Goal: Task Accomplishment & Management: Use online tool/utility

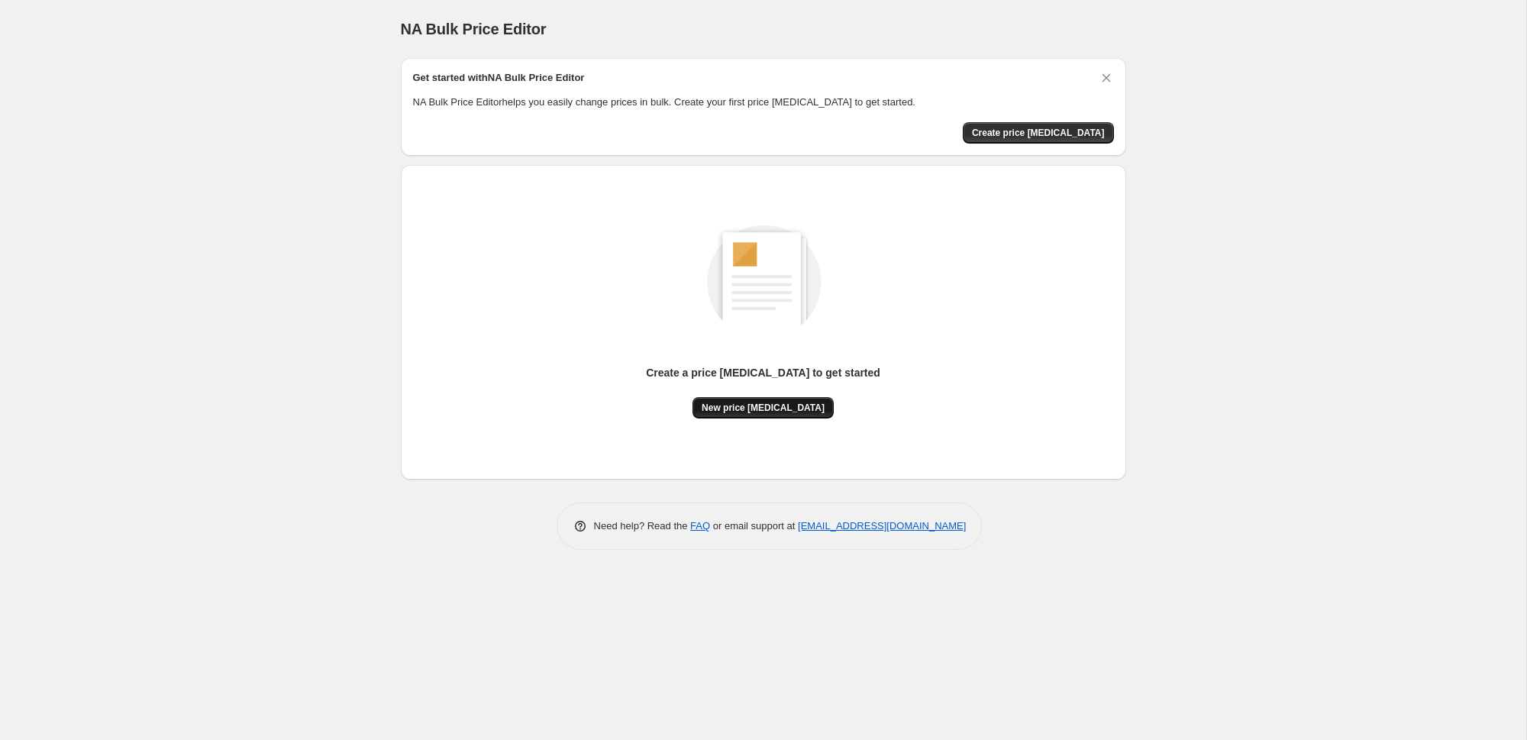
click at [785, 406] on span "New price [MEDICAL_DATA]" at bounding box center [763, 408] width 123 height 12
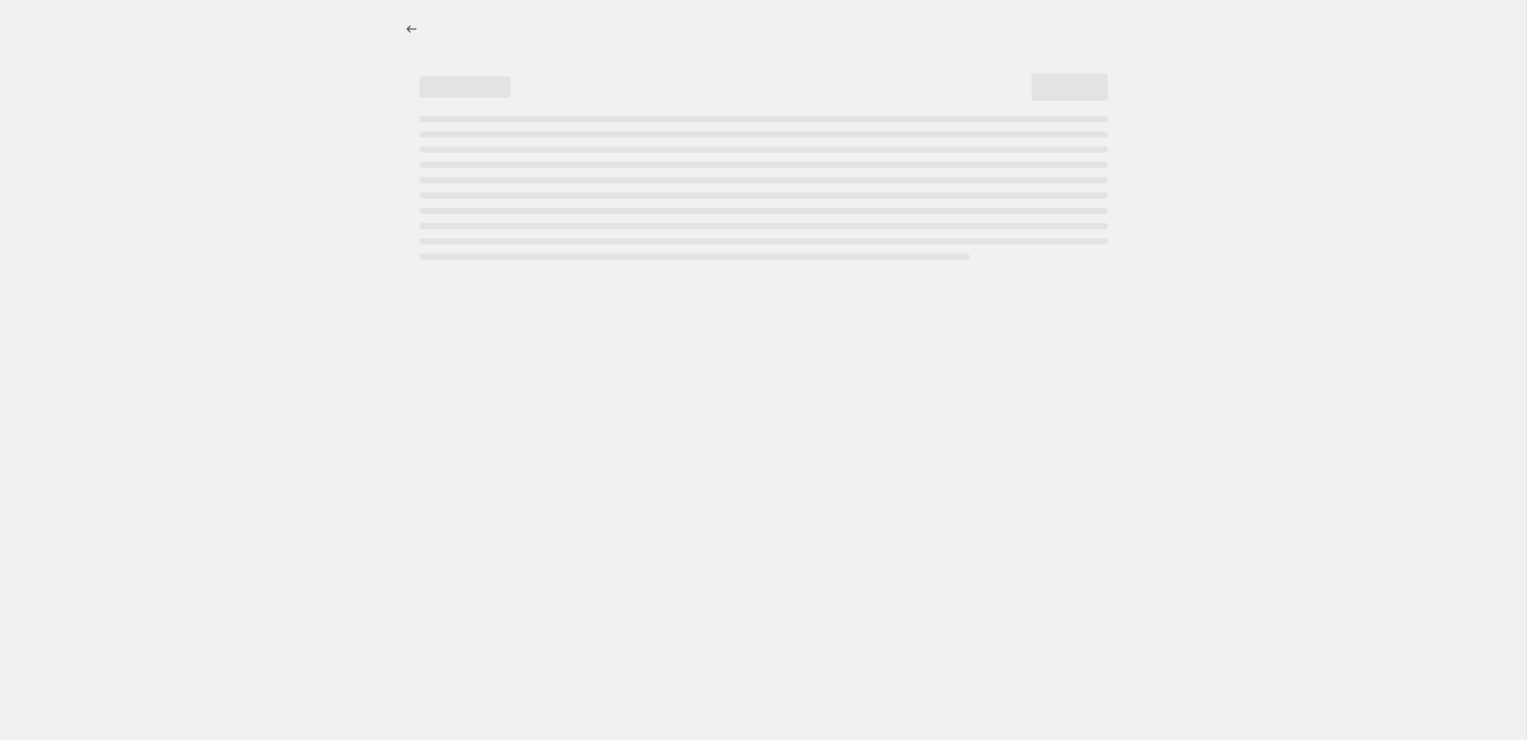
select select "percentage"
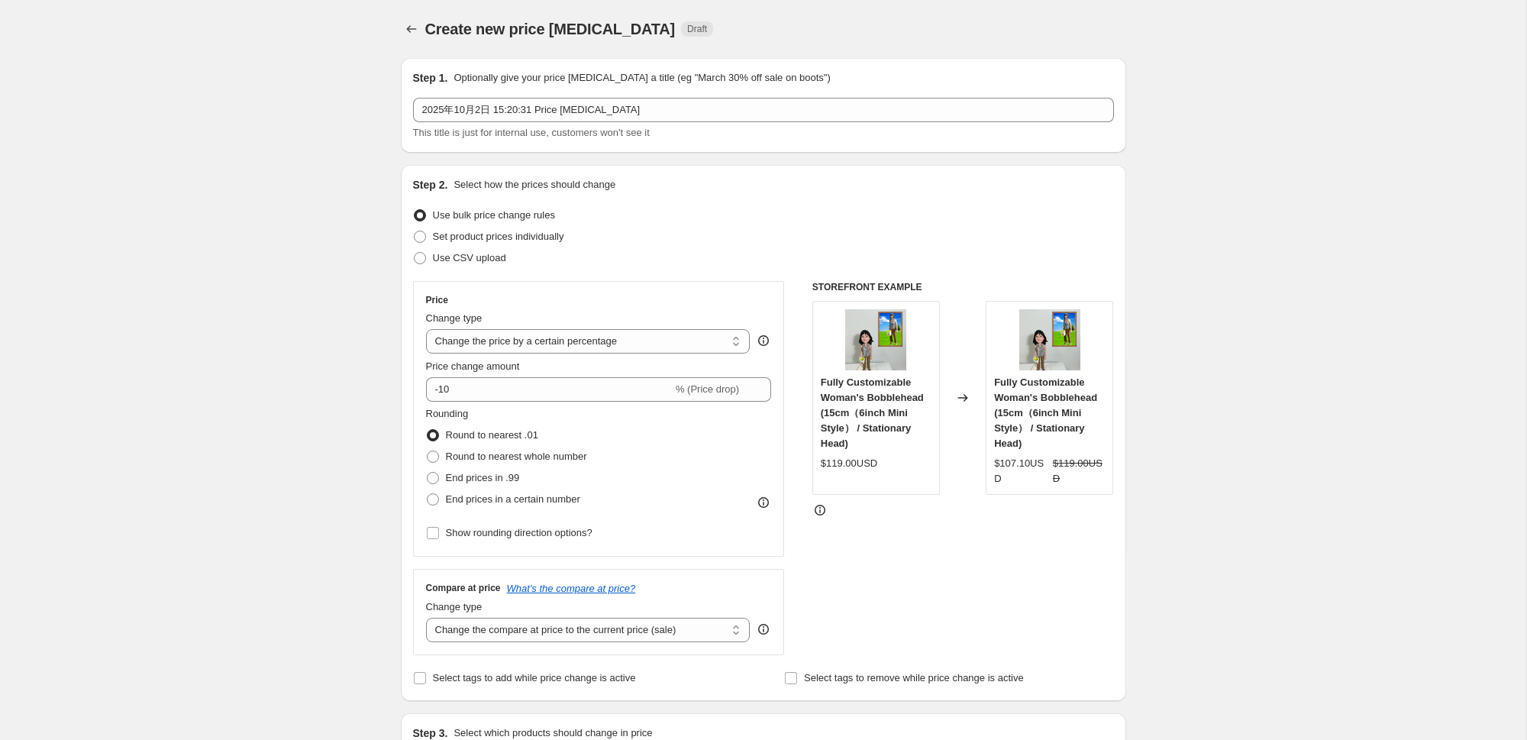
click at [967, 396] on icon at bounding box center [962, 397] width 15 height 15
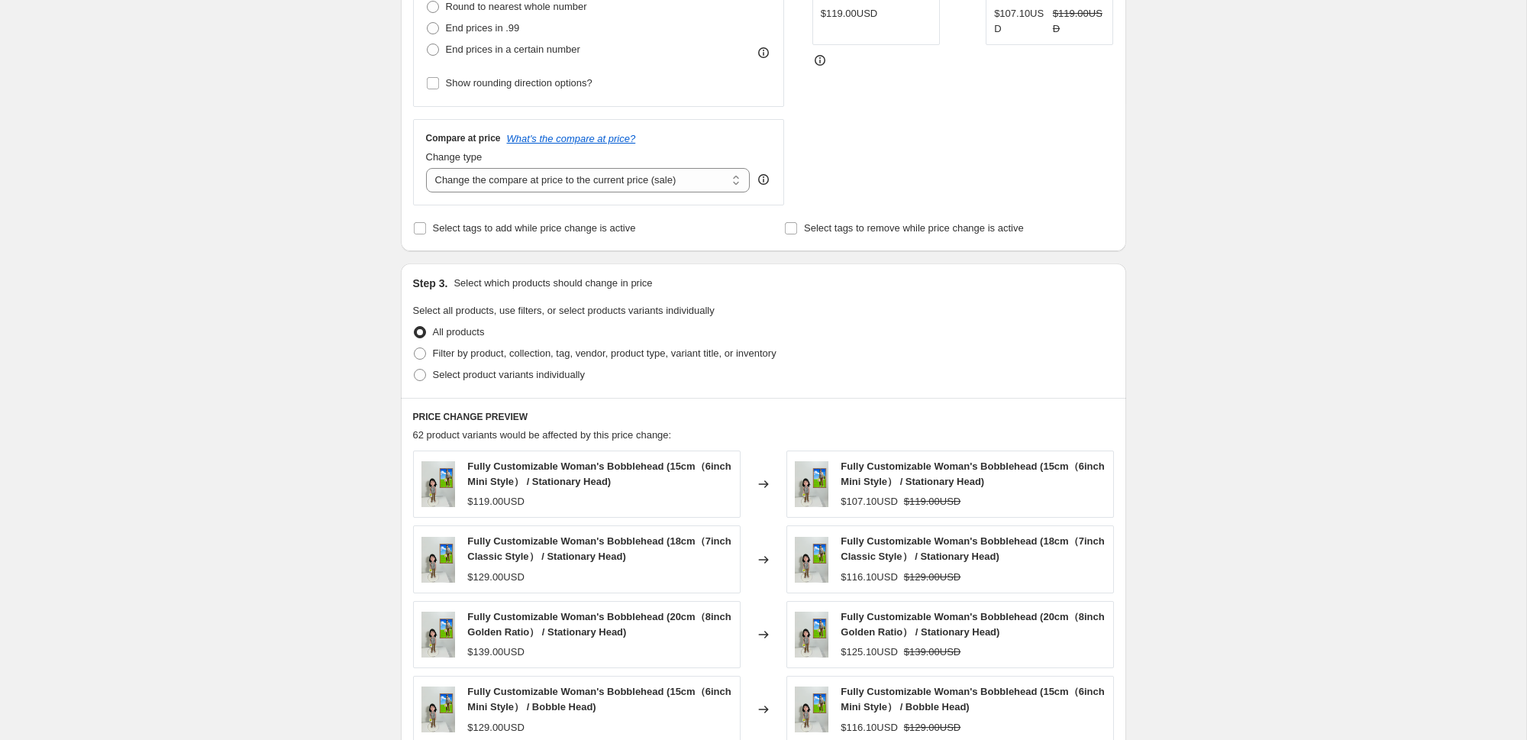
scroll to position [495, 0]
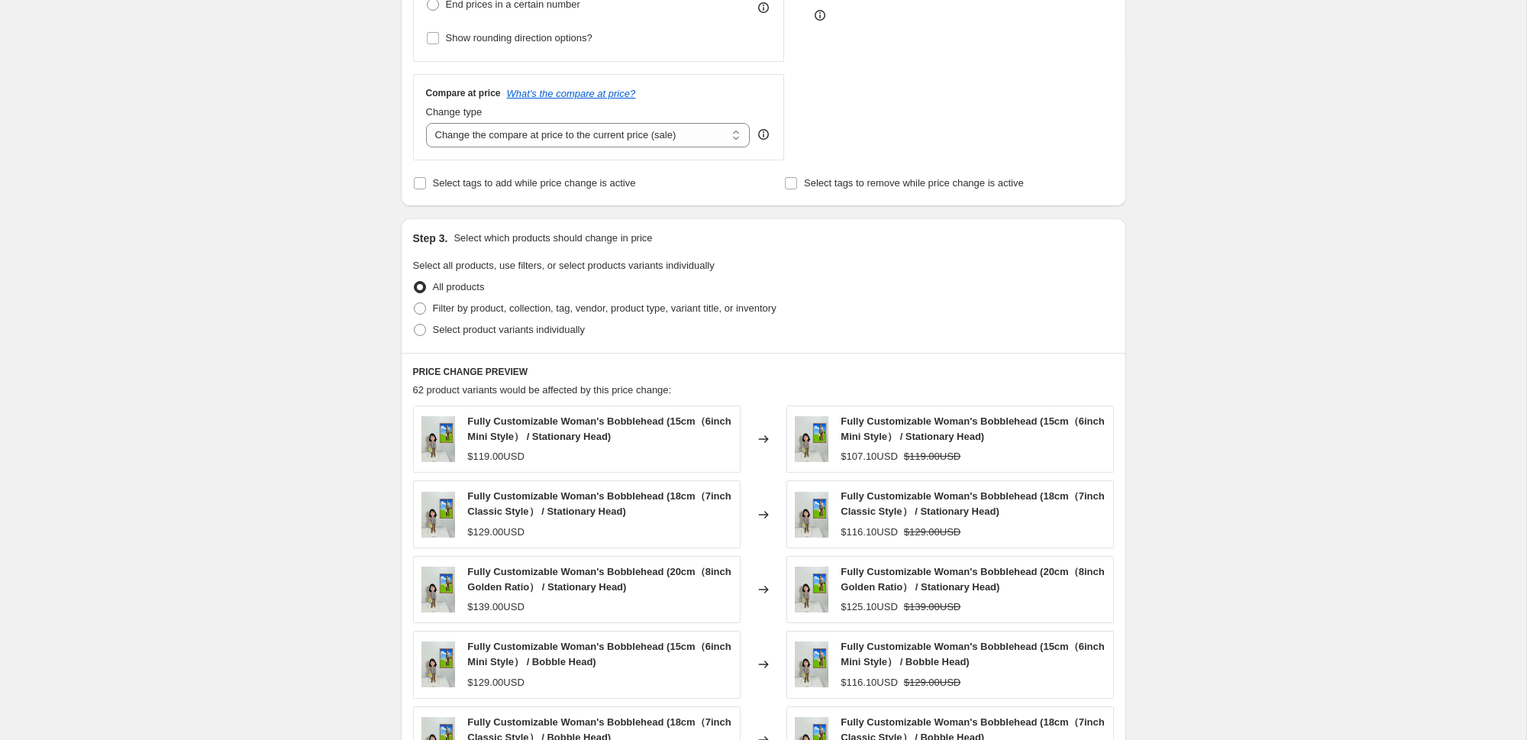
click at [442, 263] on span "Select all products, use filters, or select products variants individually" at bounding box center [564, 265] width 302 height 11
copy span "Select all products, use filters, or select products variants individually"
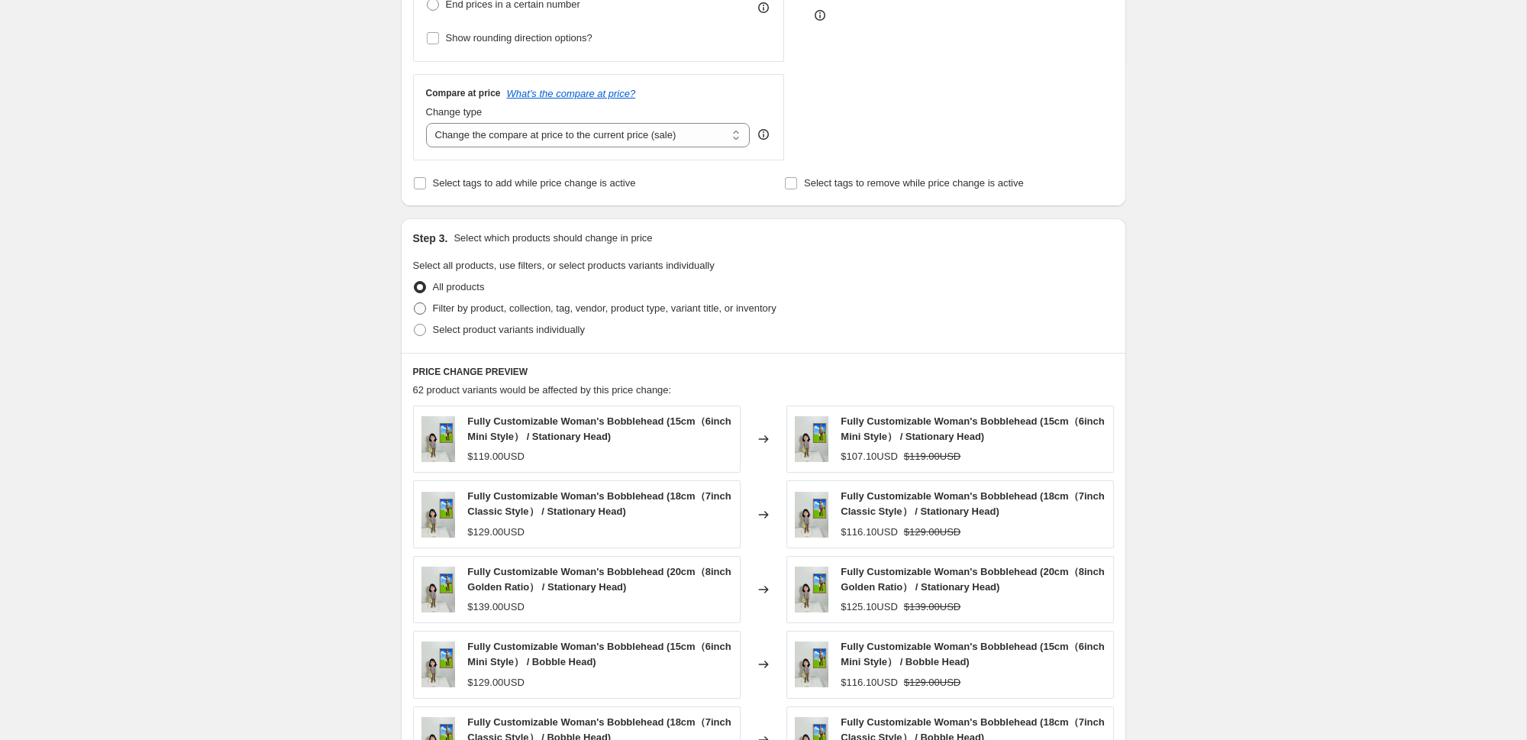
click at [651, 309] on span "Filter by product, collection, tag, vendor, product type, variant title, or inv…" at bounding box center [605, 307] width 344 height 11
click at [415, 303] on input "Filter by product, collection, tag, vendor, product type, variant title, or inv…" at bounding box center [414, 302] width 1 height 1
radio input "true"
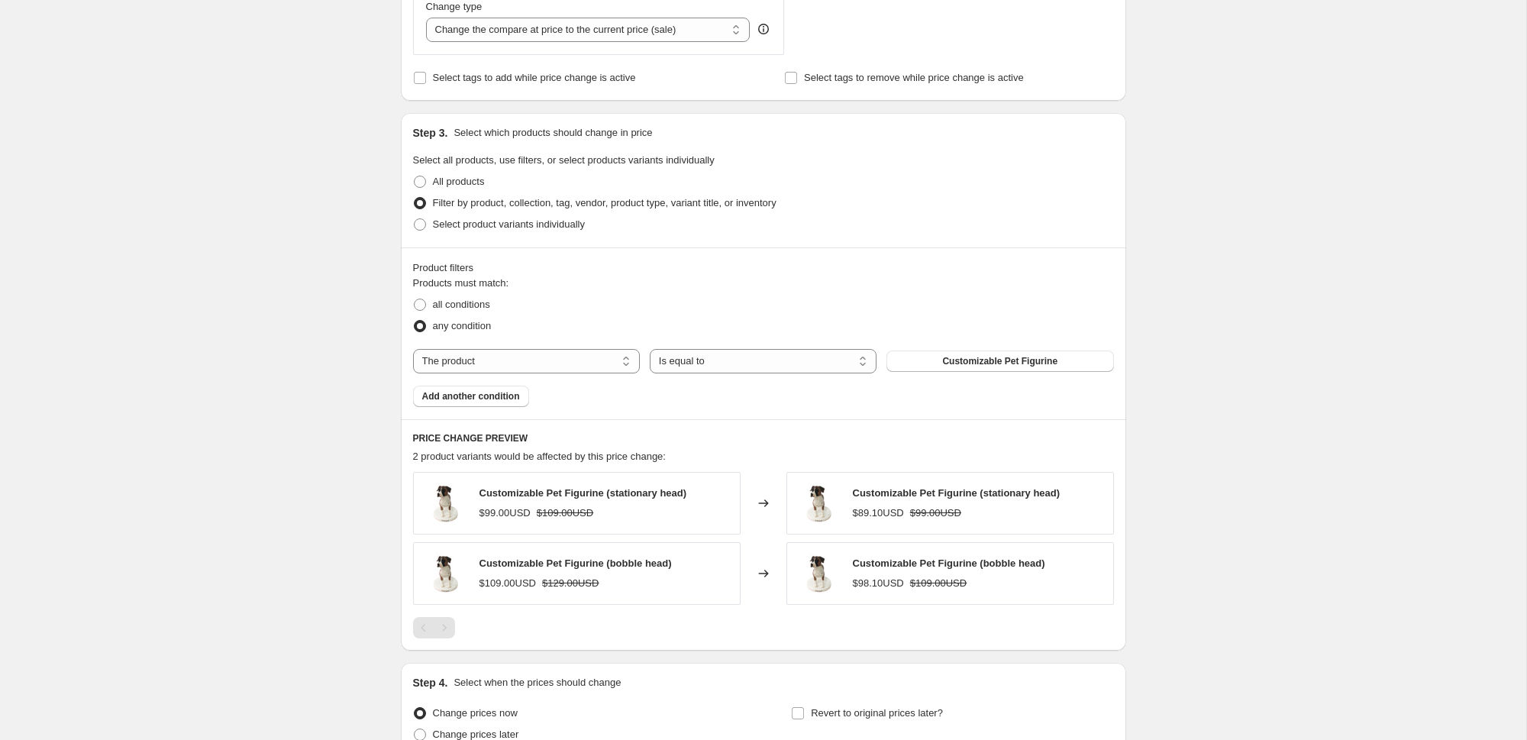
scroll to position [699, 0]
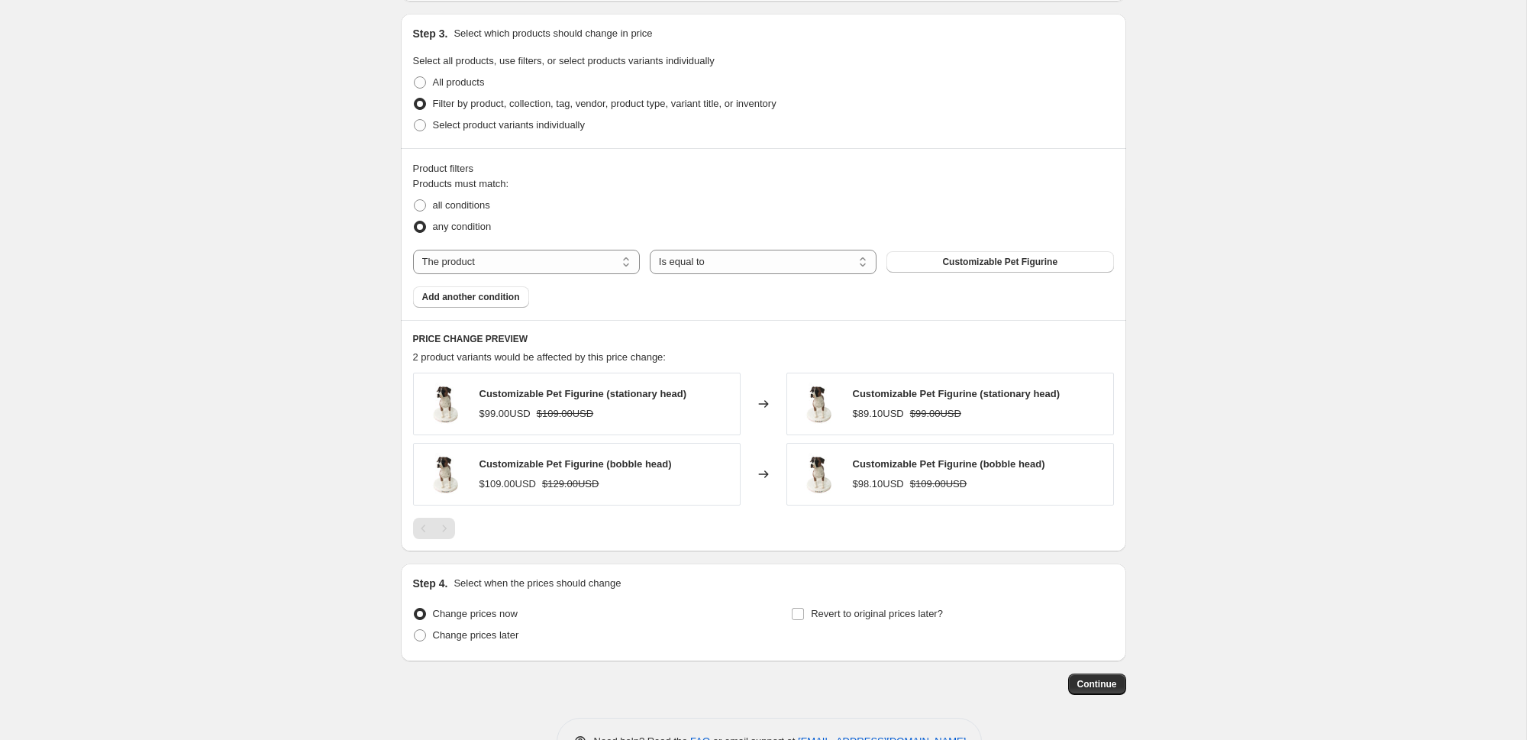
click at [758, 403] on icon at bounding box center [763, 404] width 10 height 8
click at [761, 490] on div "Changed to" at bounding box center [764, 474] width 46 height 63
click at [761, 464] on div "Changed to" at bounding box center [764, 474] width 46 height 63
click at [766, 388] on div "Changed to" at bounding box center [764, 404] width 46 height 63
click at [418, 124] on span at bounding box center [420, 125] width 12 height 12
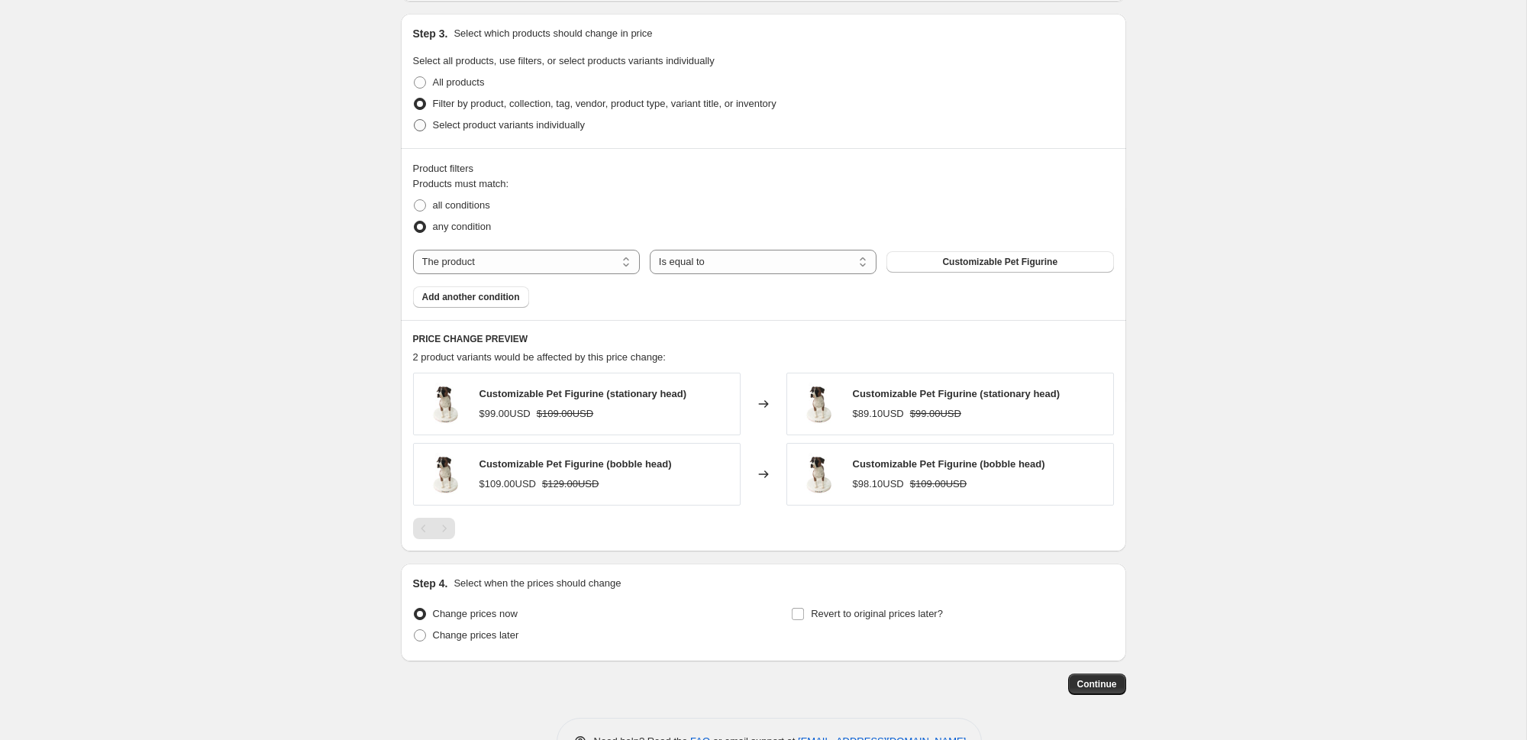
click at [415, 120] on input "Select product variants individually" at bounding box center [414, 119] width 1 height 1
radio input "true"
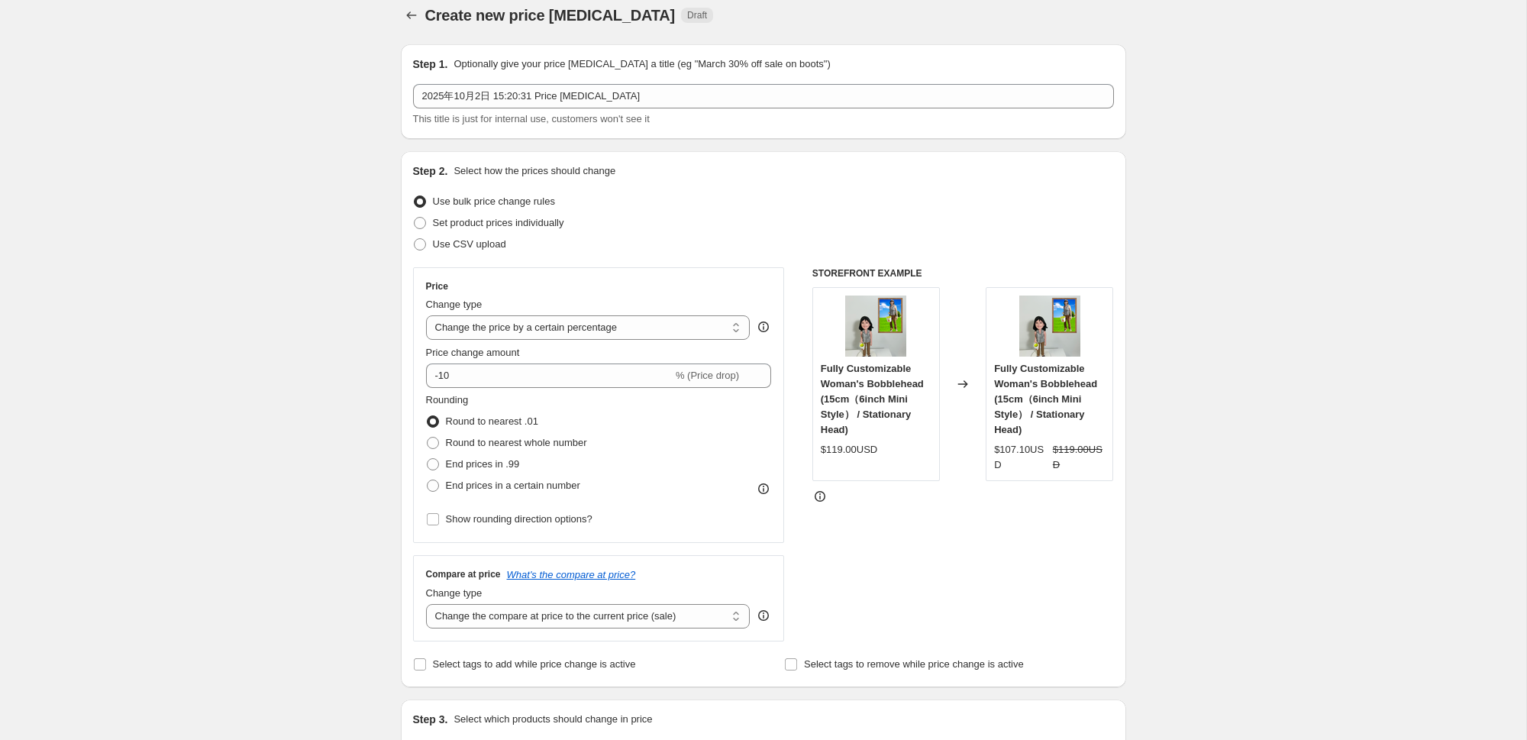
scroll to position [6, 0]
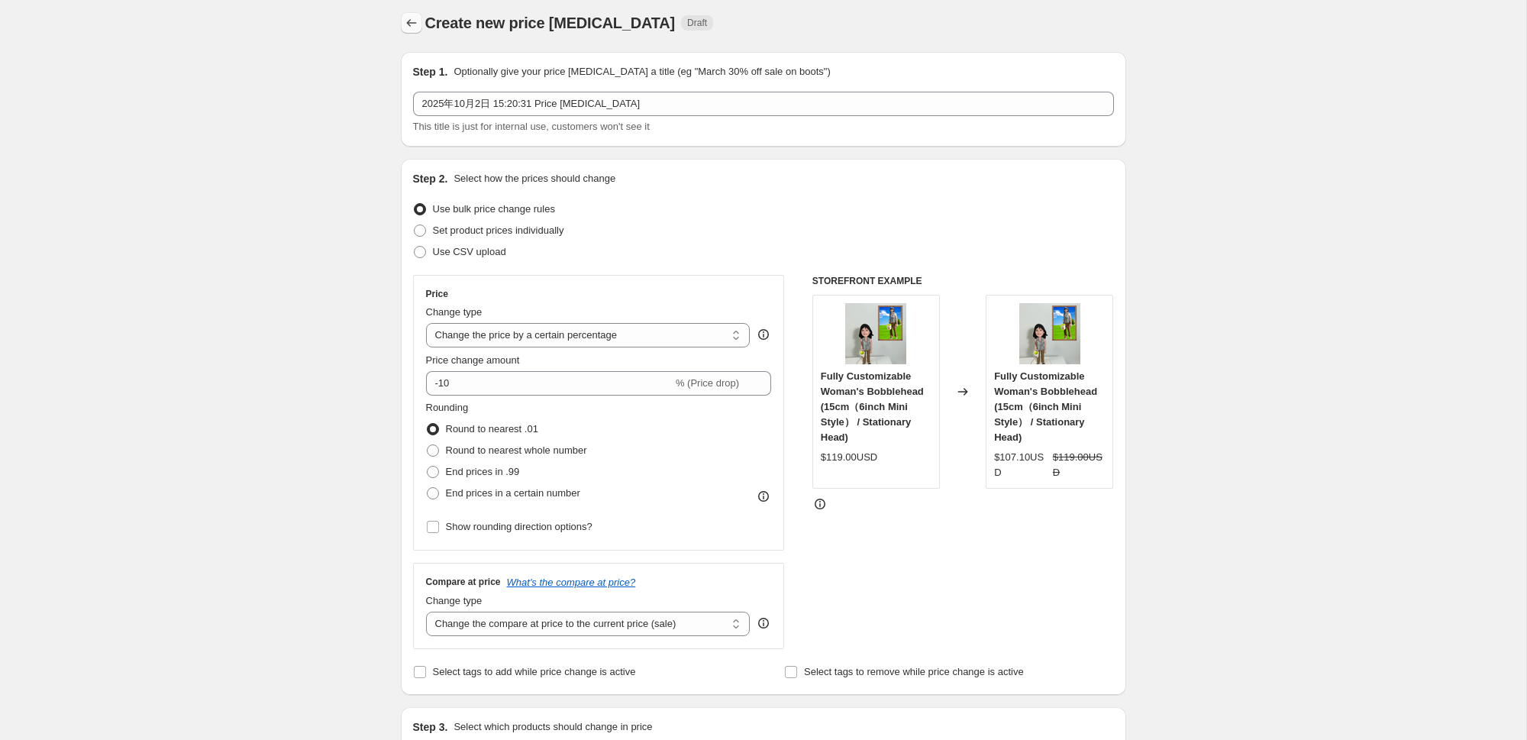
click at [415, 25] on icon "Price change jobs" at bounding box center [411, 22] width 15 height 15
